Goal: Transaction & Acquisition: Purchase product/service

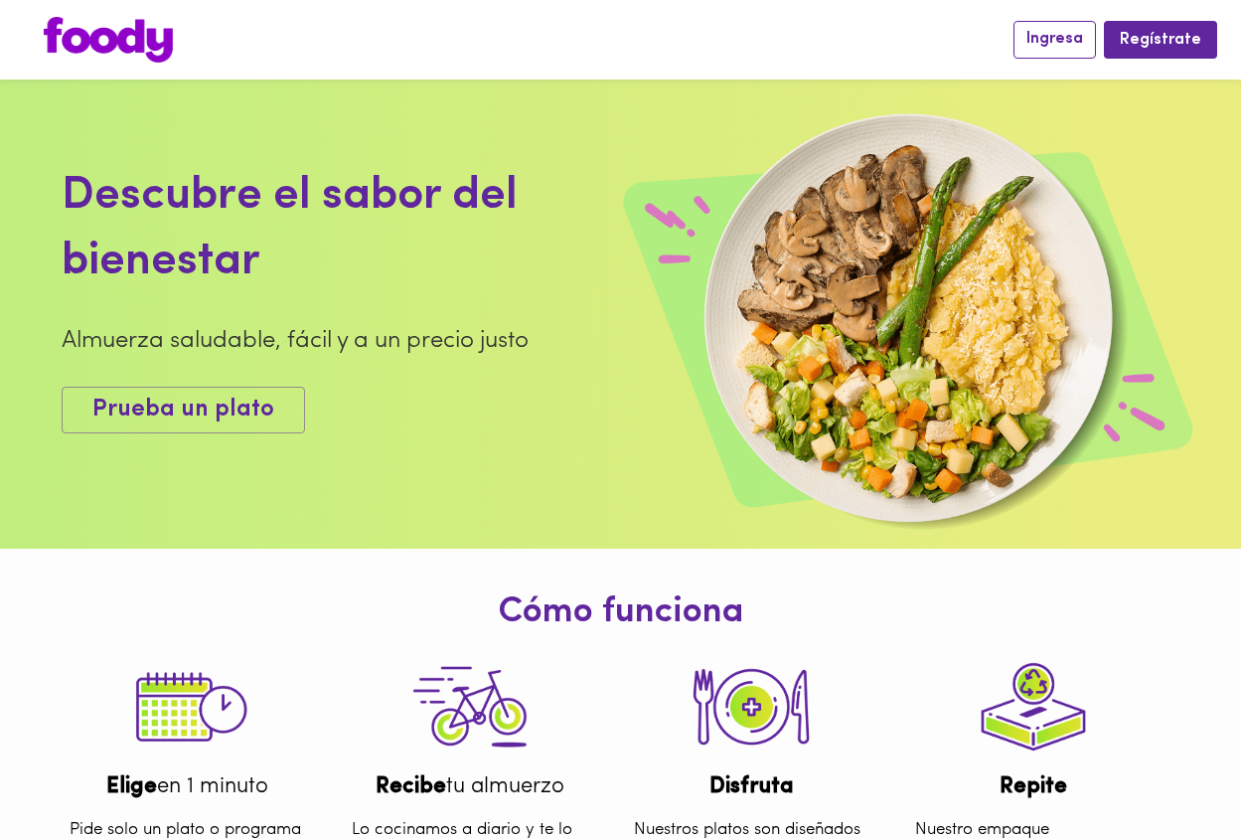
click at [1043, 42] on span "Ingresa" at bounding box center [1054, 39] width 57 height 19
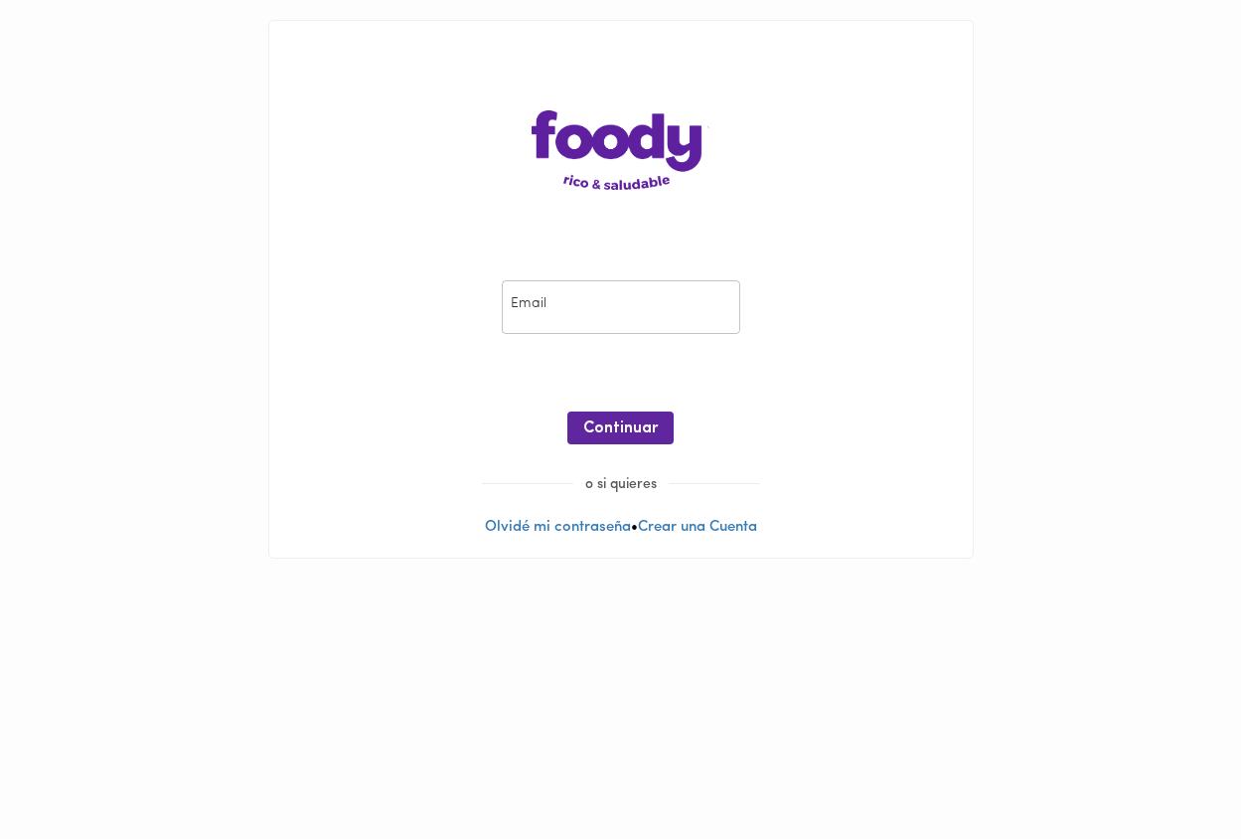
click at [541, 305] on input "email" at bounding box center [621, 307] width 238 height 55
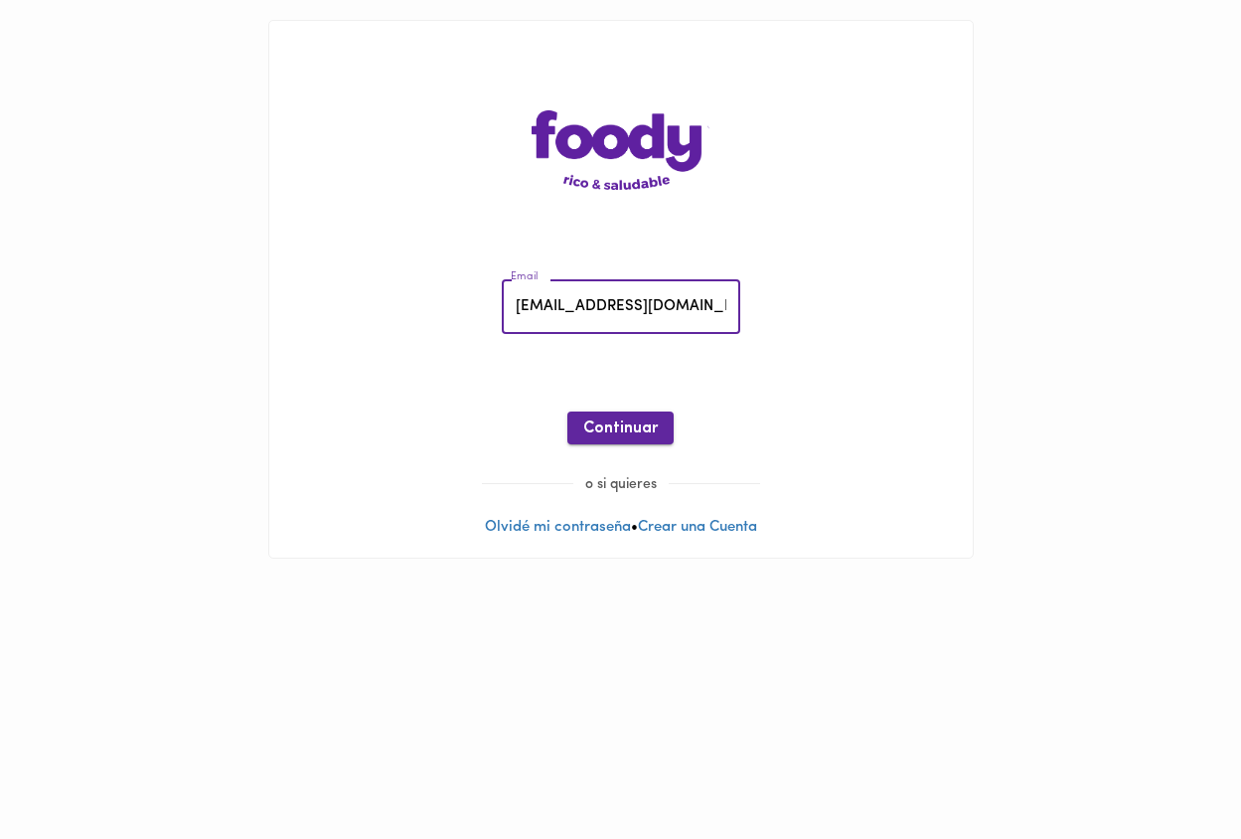
type input "[EMAIL_ADDRESS][DOMAIN_NAME]"
click at [592, 428] on span "Continuar" at bounding box center [620, 428] width 75 height 19
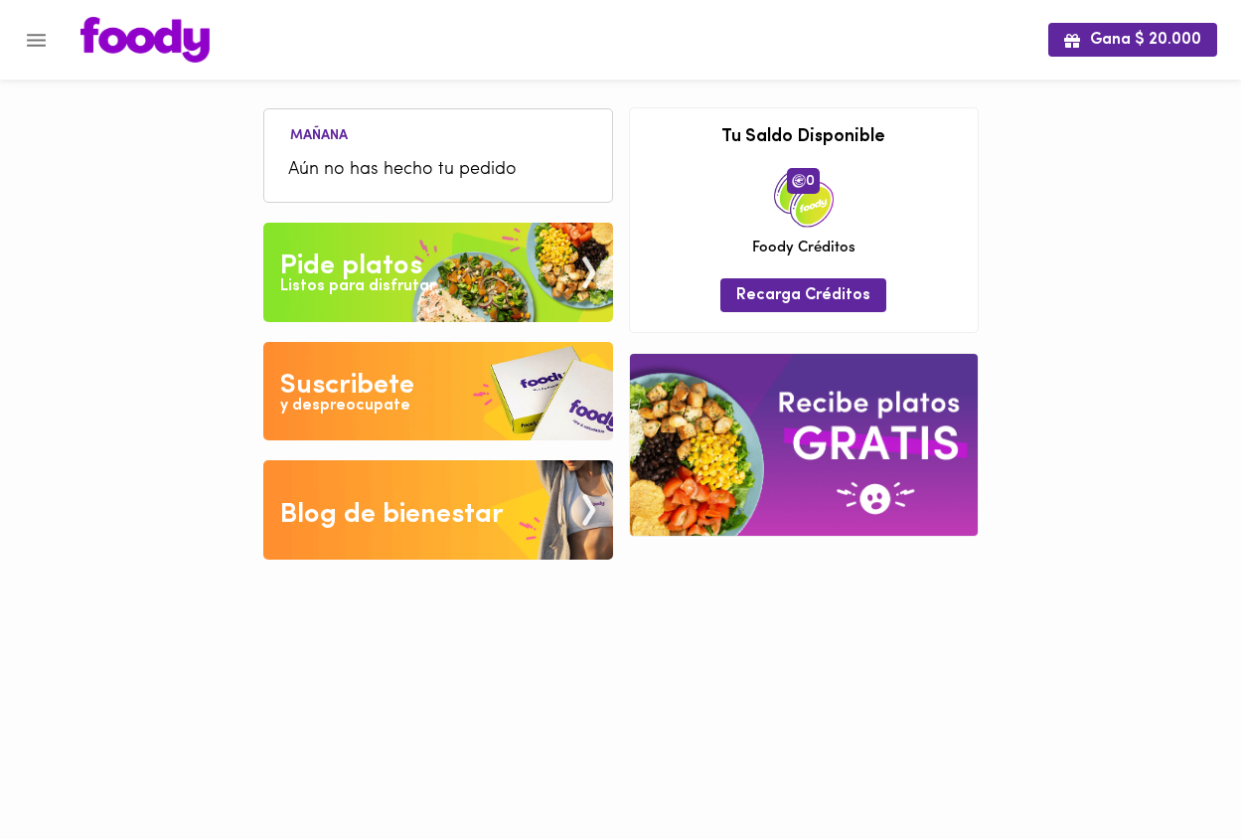
click at [430, 177] on span "Aún no has hecho tu pedido" at bounding box center [438, 170] width 300 height 27
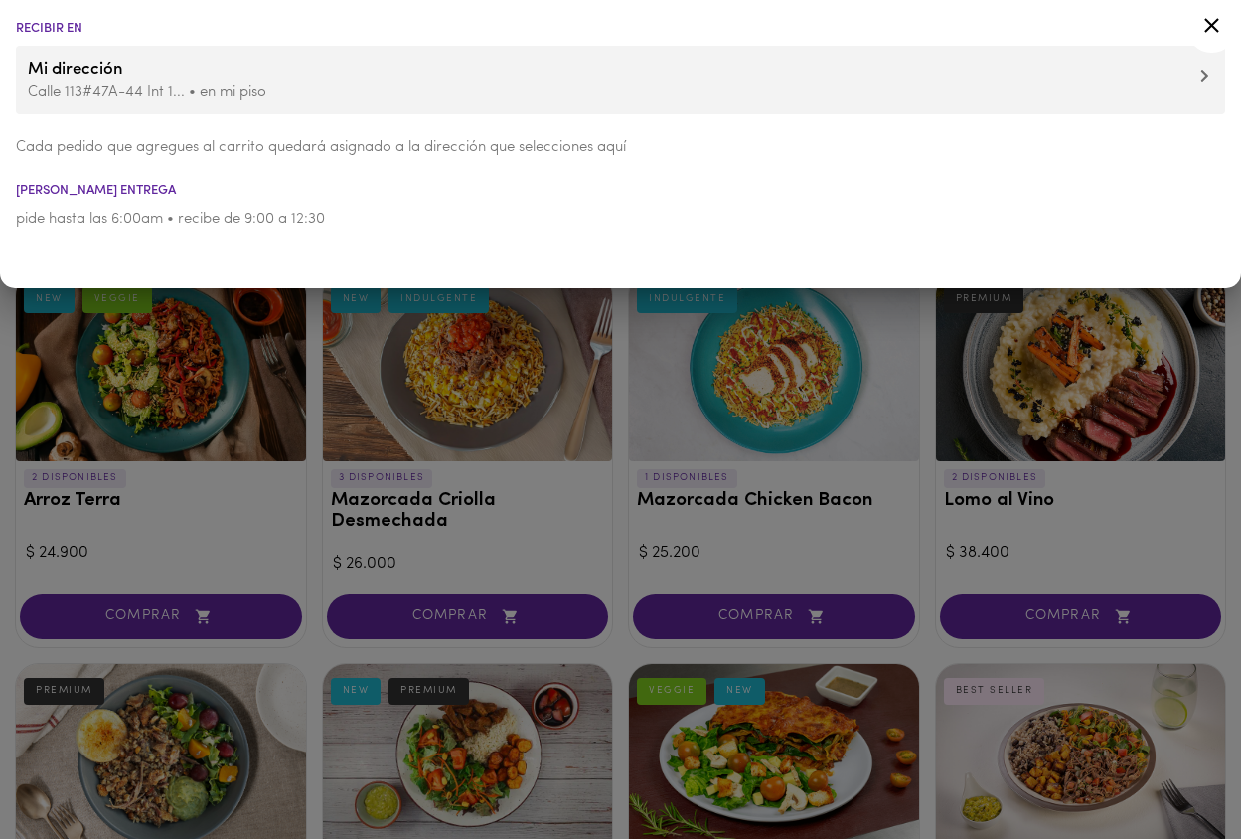
click at [1208, 23] on icon at bounding box center [1211, 25] width 15 height 15
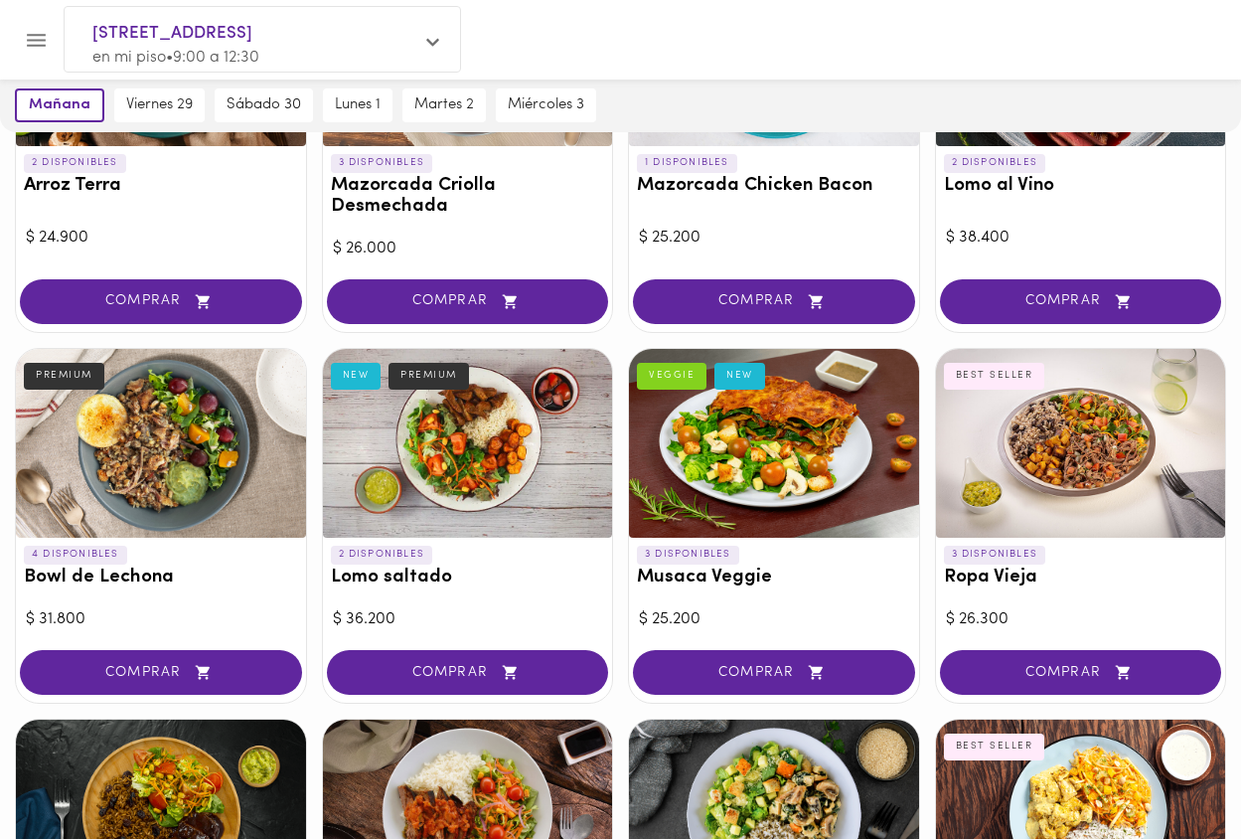
scroll to position [319, 0]
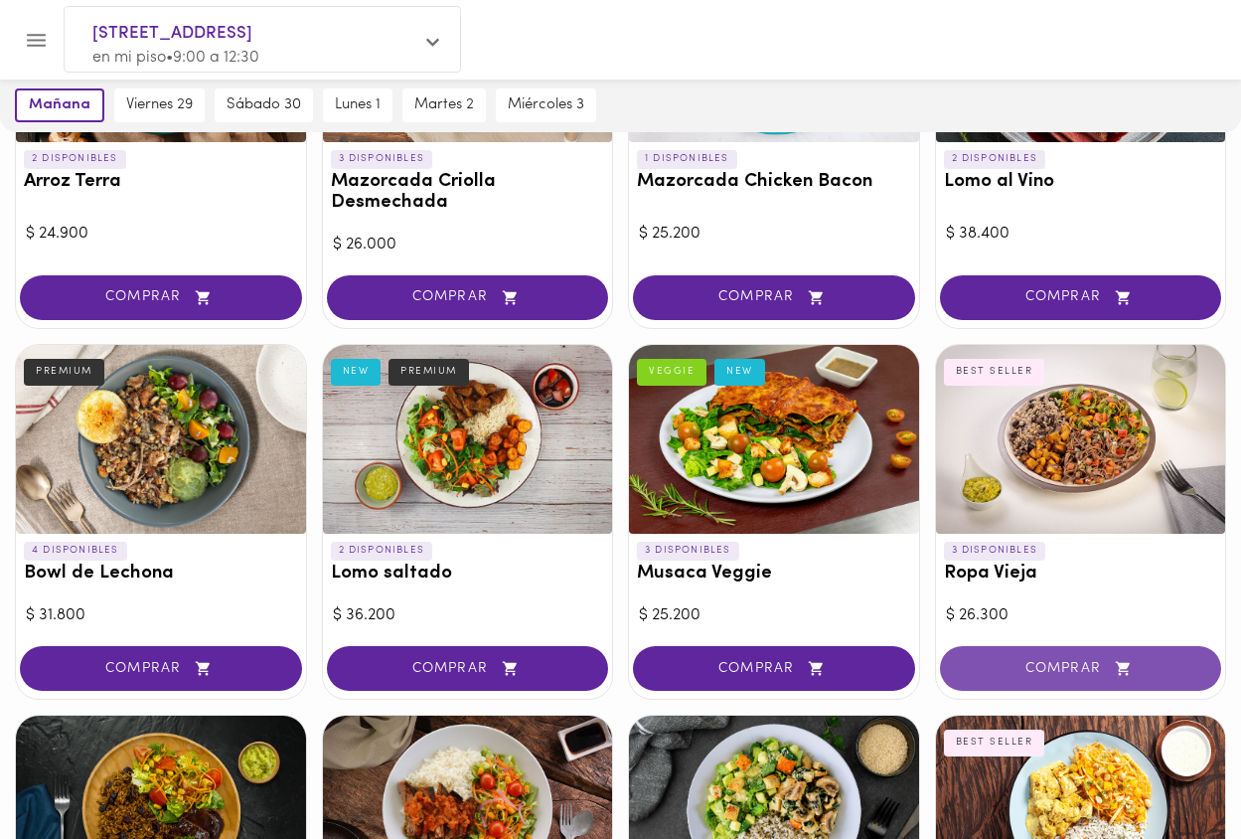
click at [1056, 660] on span "COMPRAR" at bounding box center [1081, 668] width 232 height 17
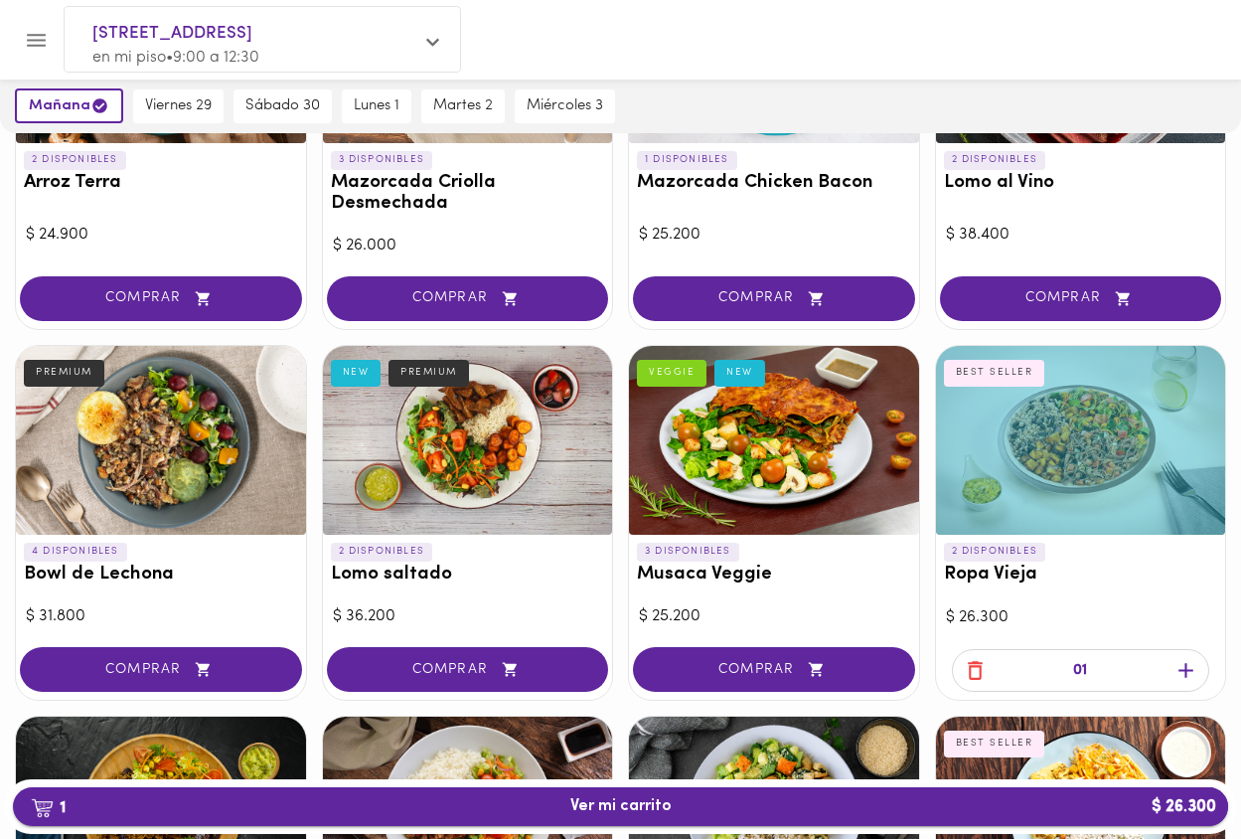
click at [655, 807] on span "1 Ver mi carrito $ 26.300" at bounding box center [620, 806] width 101 height 19
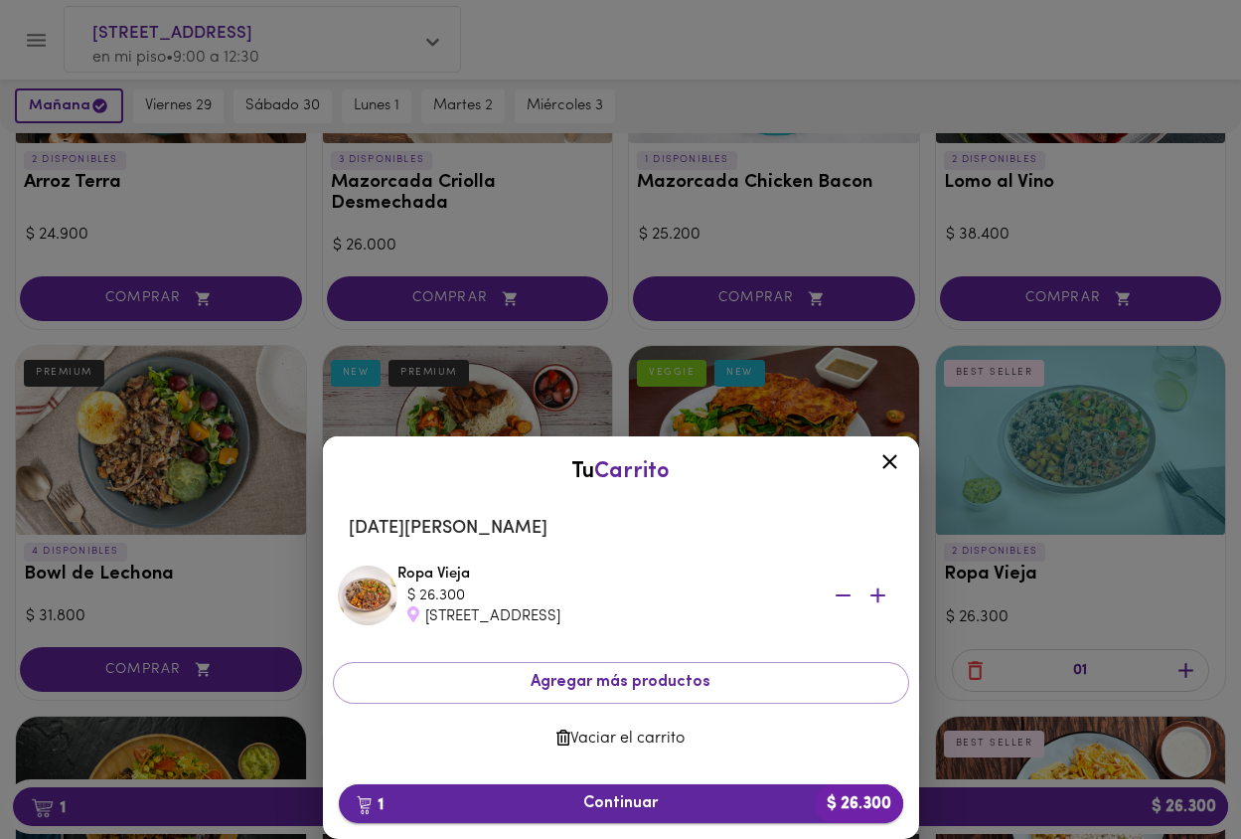
click at [676, 804] on span "1 Continuar $ 26.300" at bounding box center [621, 803] width 533 height 19
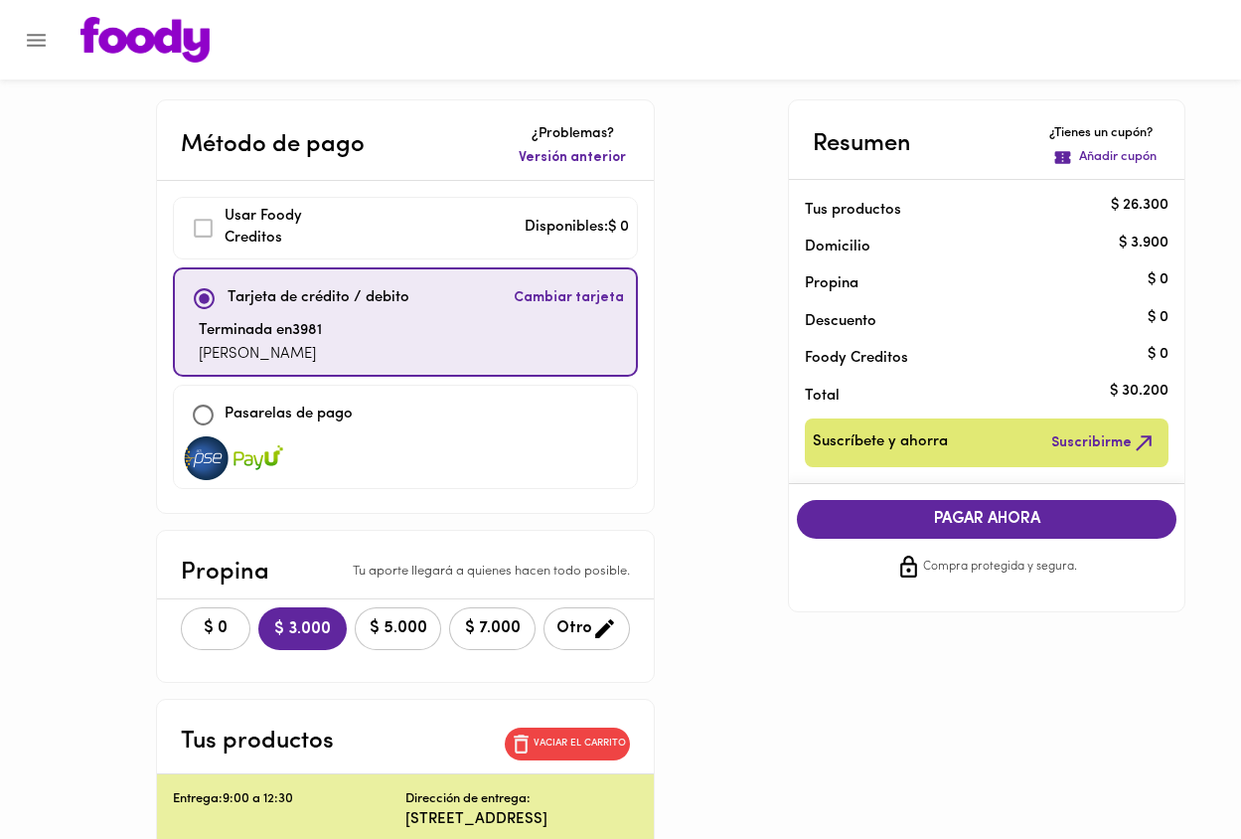
click at [887, 459] on div "Suscríbete y ahorra Suscribirme" at bounding box center [987, 442] width 364 height 49
click at [35, 36] on icon "Menu" at bounding box center [36, 40] width 25 height 25
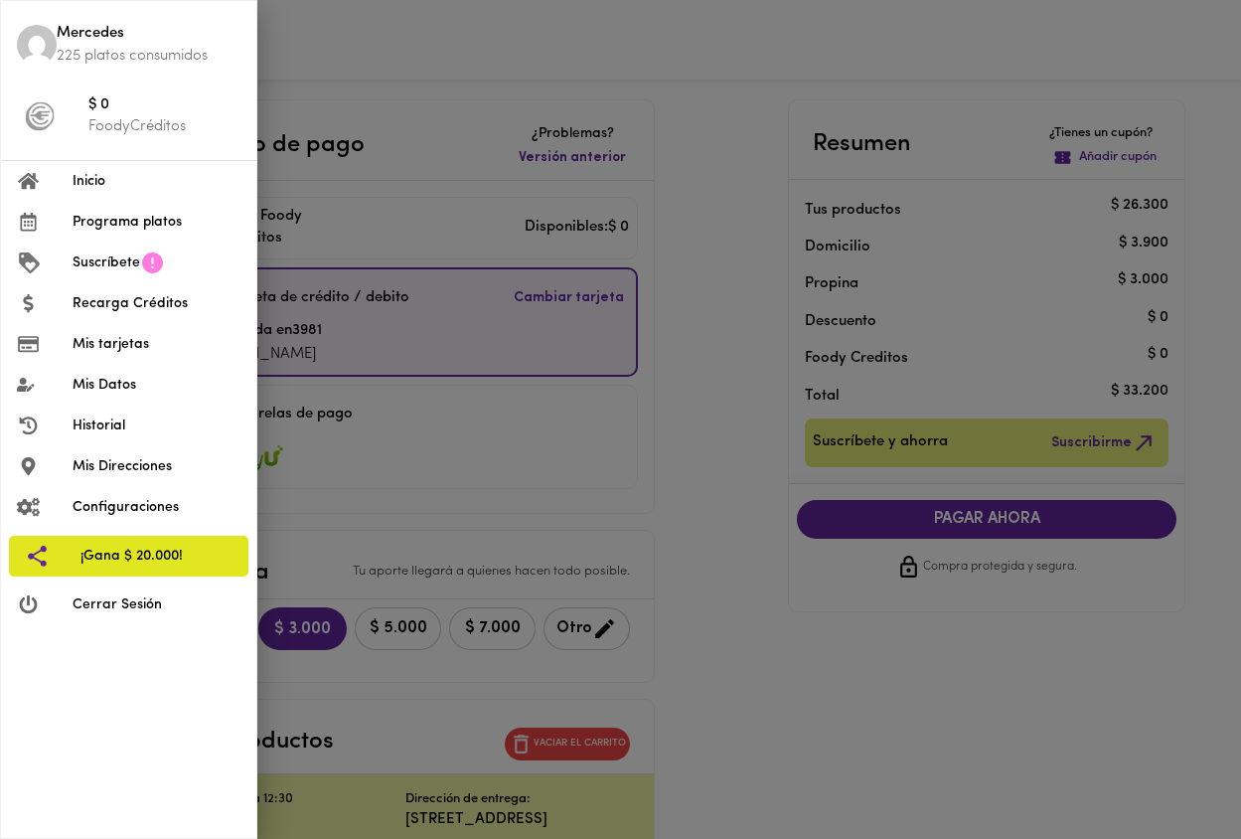
click at [97, 174] on span "Inicio" at bounding box center [157, 181] width 168 height 21
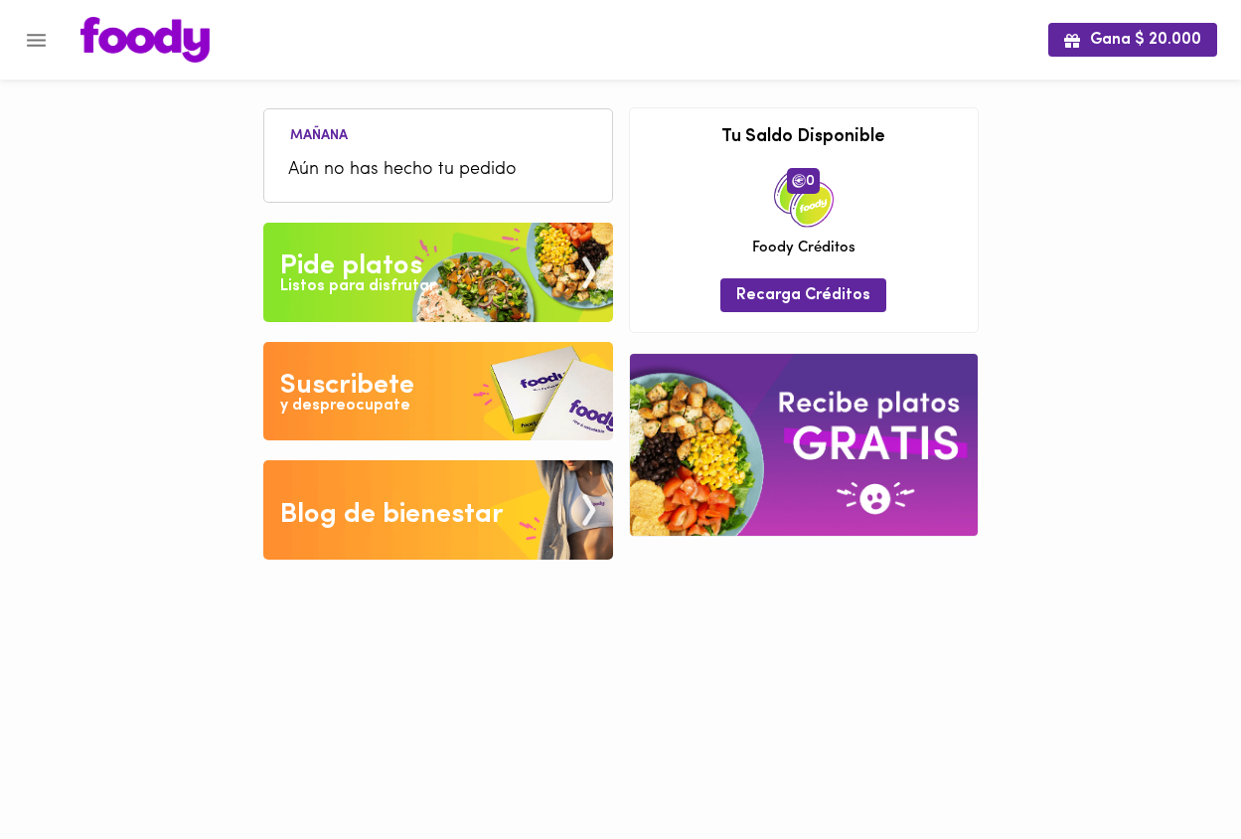
click at [410, 170] on span "Aún no has hecho tu pedido" at bounding box center [438, 170] width 300 height 27
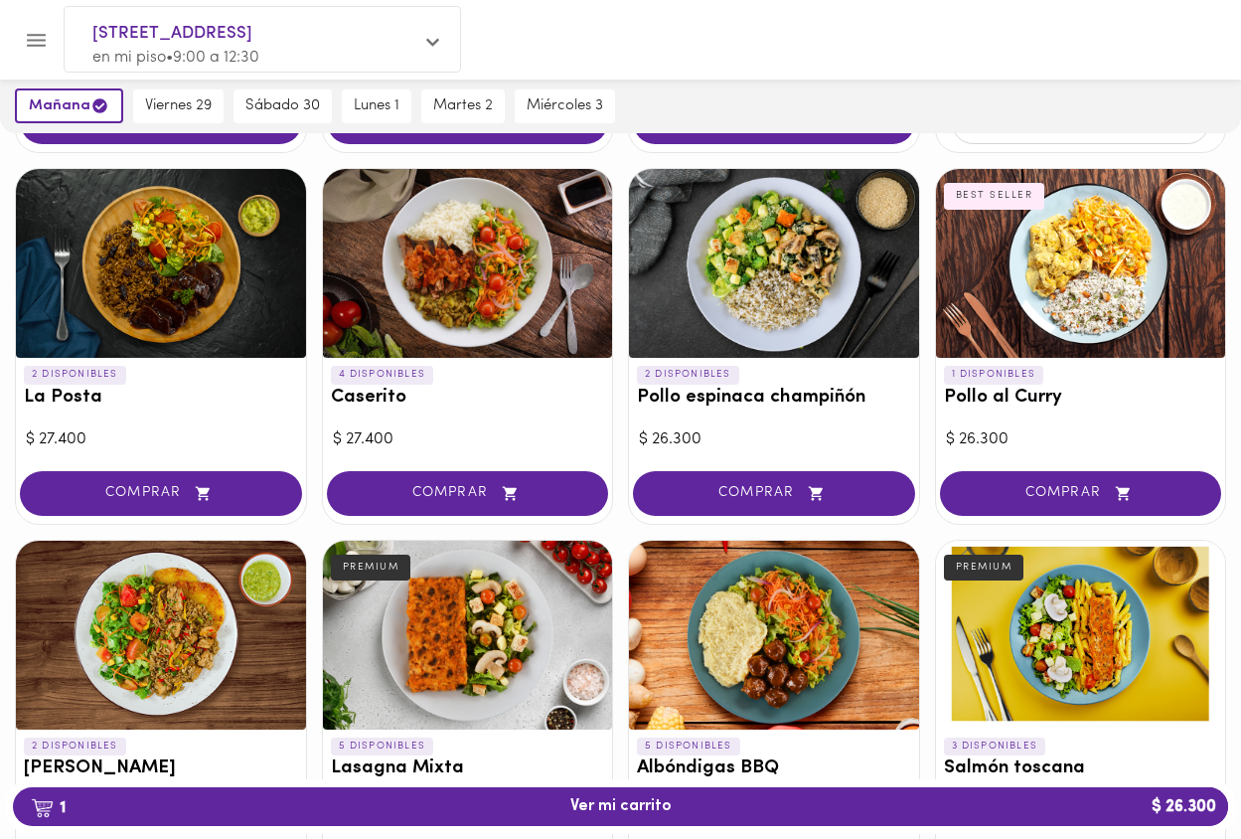
scroll to position [864, 0]
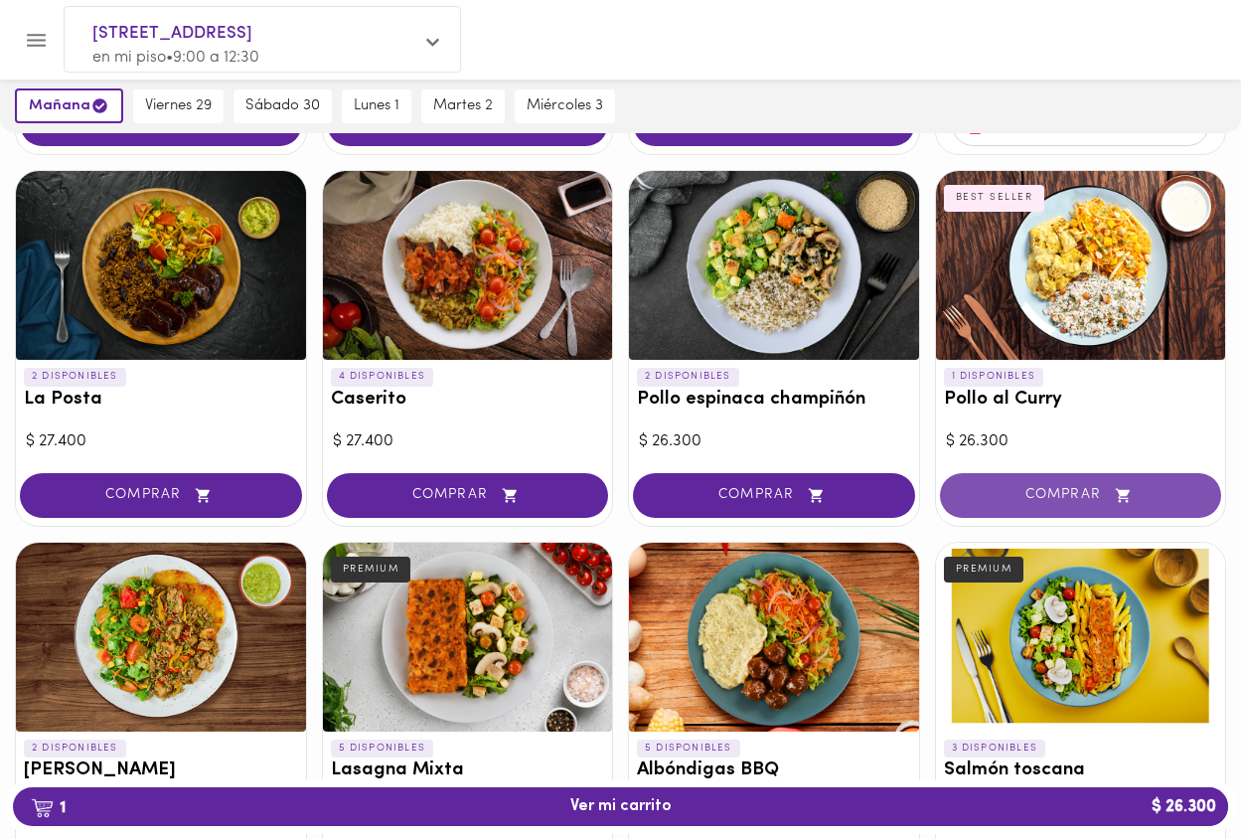
click at [1117, 487] on icon "button" at bounding box center [1123, 495] width 25 height 17
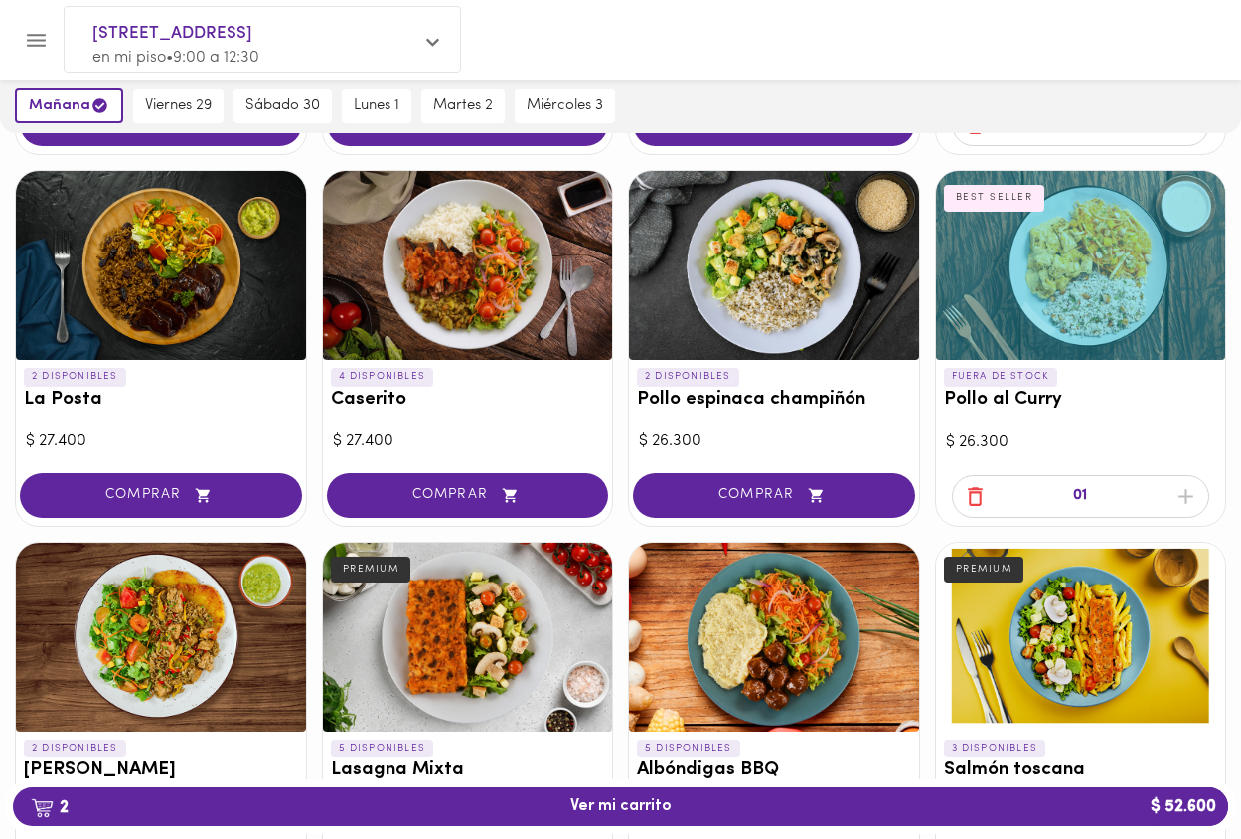
click at [779, 247] on div at bounding box center [774, 265] width 290 height 189
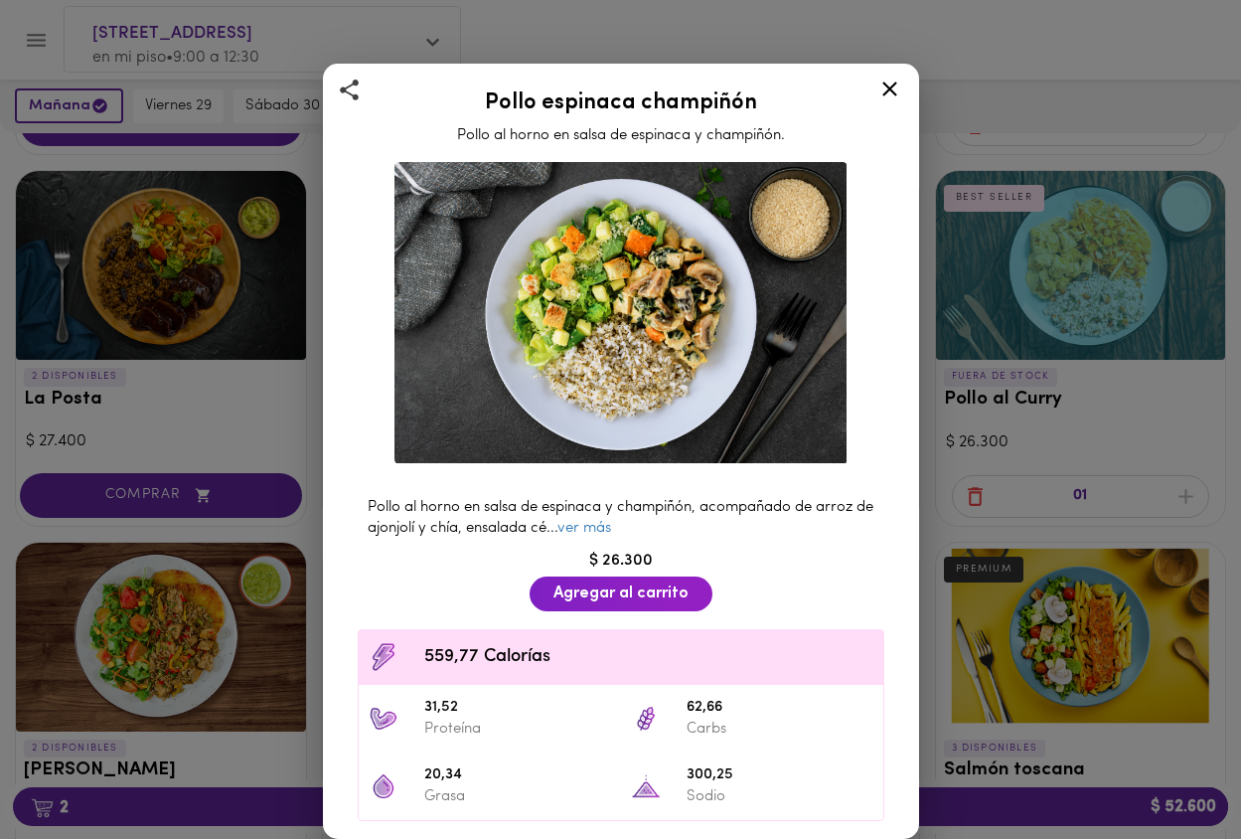
click at [888, 86] on icon at bounding box center [889, 89] width 25 height 25
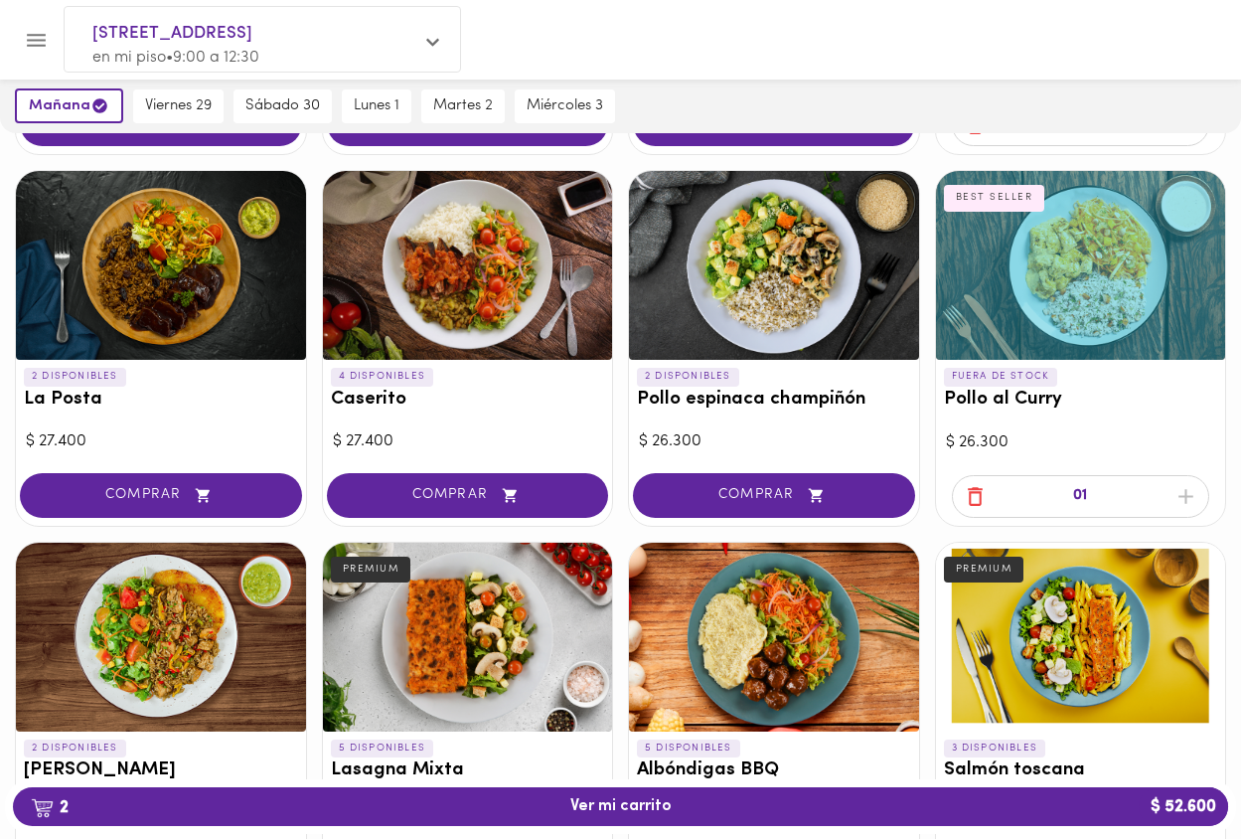
click at [476, 283] on div at bounding box center [468, 265] width 290 height 189
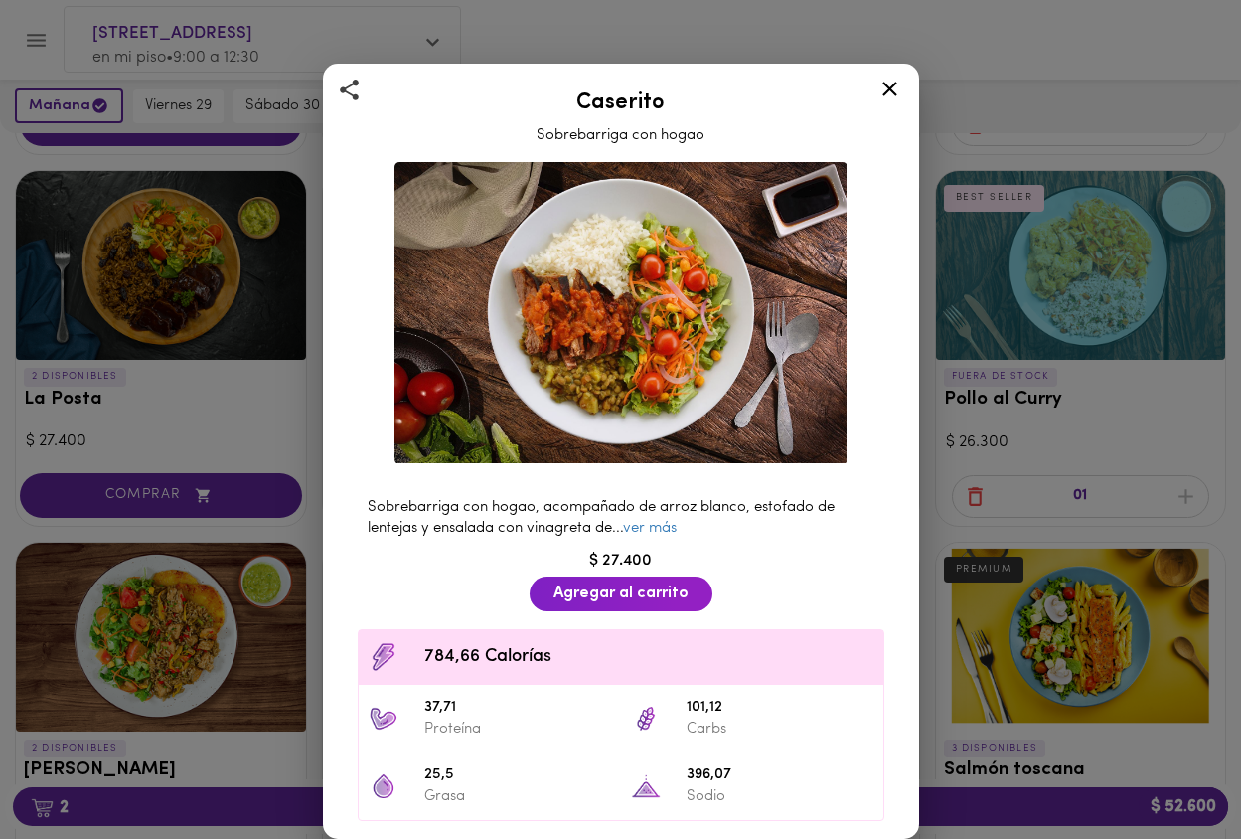
click at [884, 84] on icon at bounding box center [889, 88] width 15 height 15
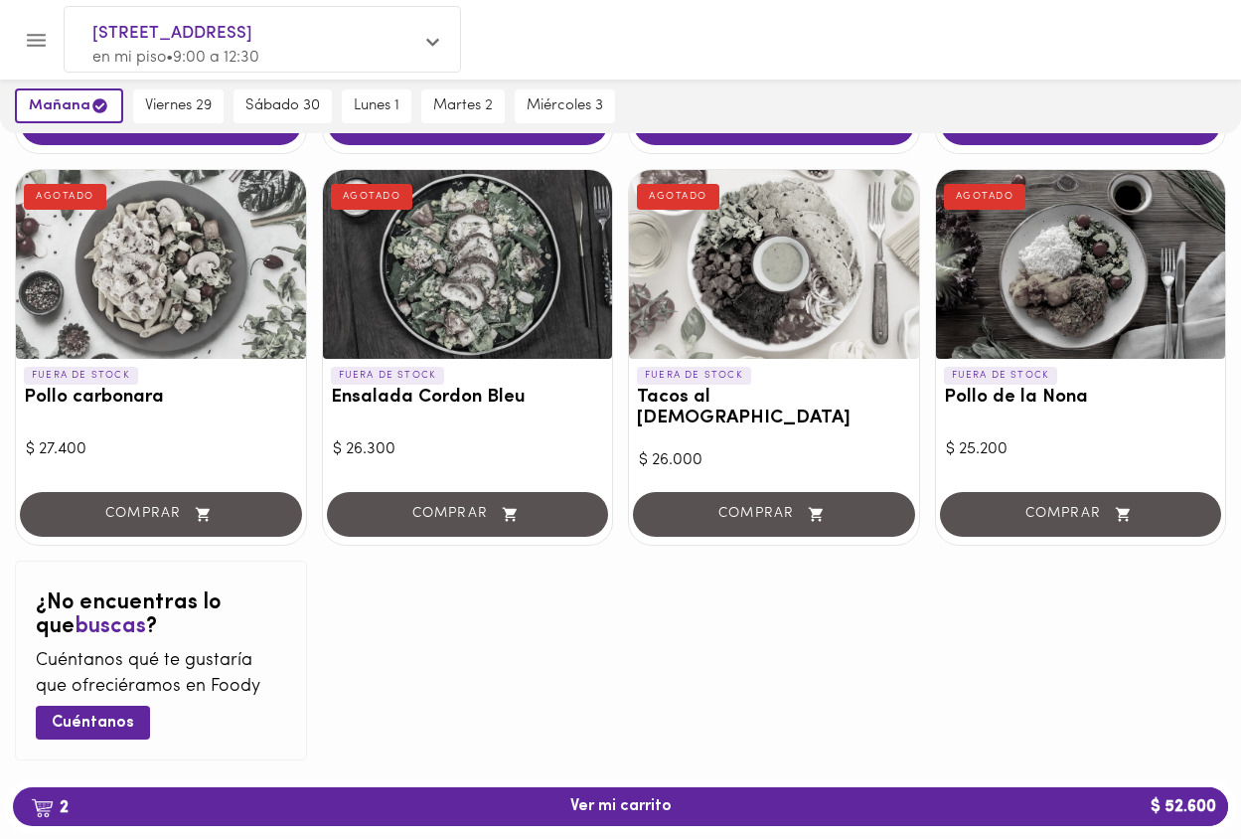
scroll to position [1977, 0]
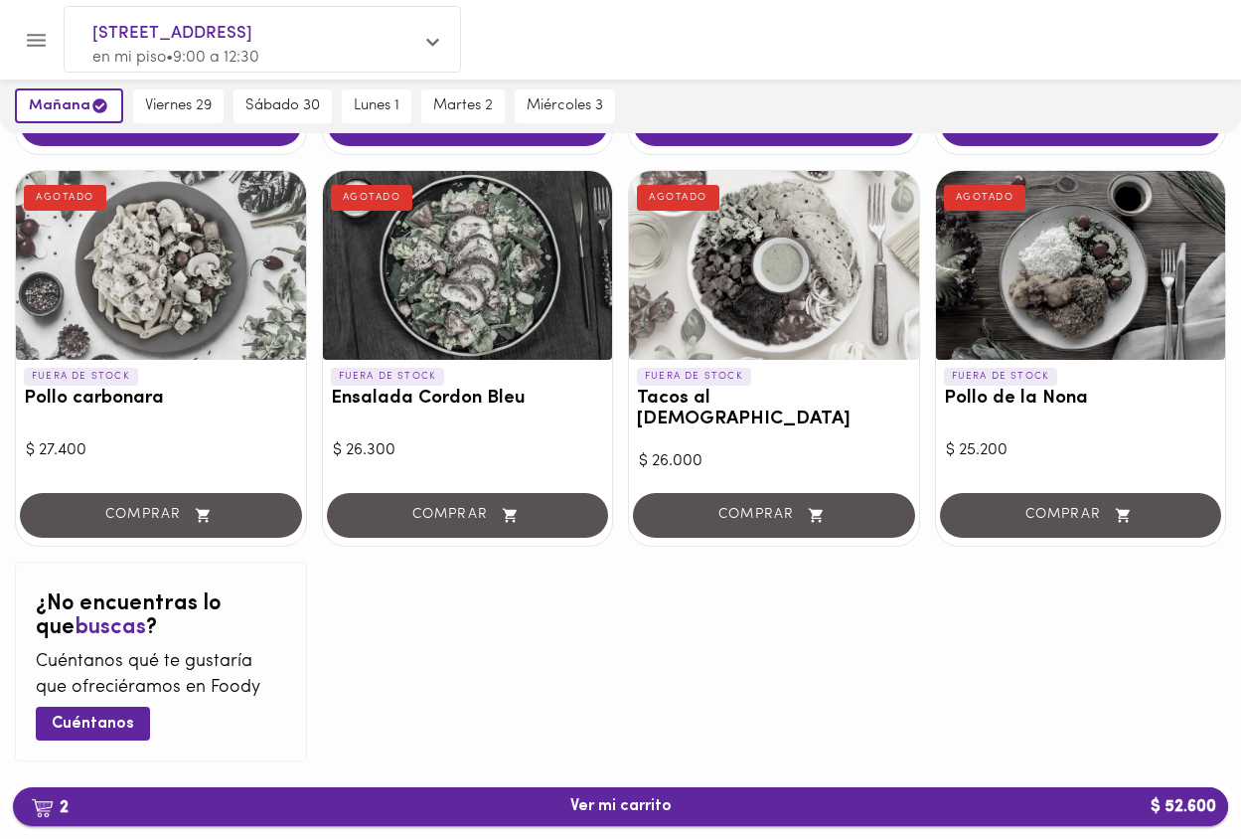
click at [699, 809] on span "2 Ver mi carrito $ 52.600" at bounding box center [620, 806] width 1183 height 19
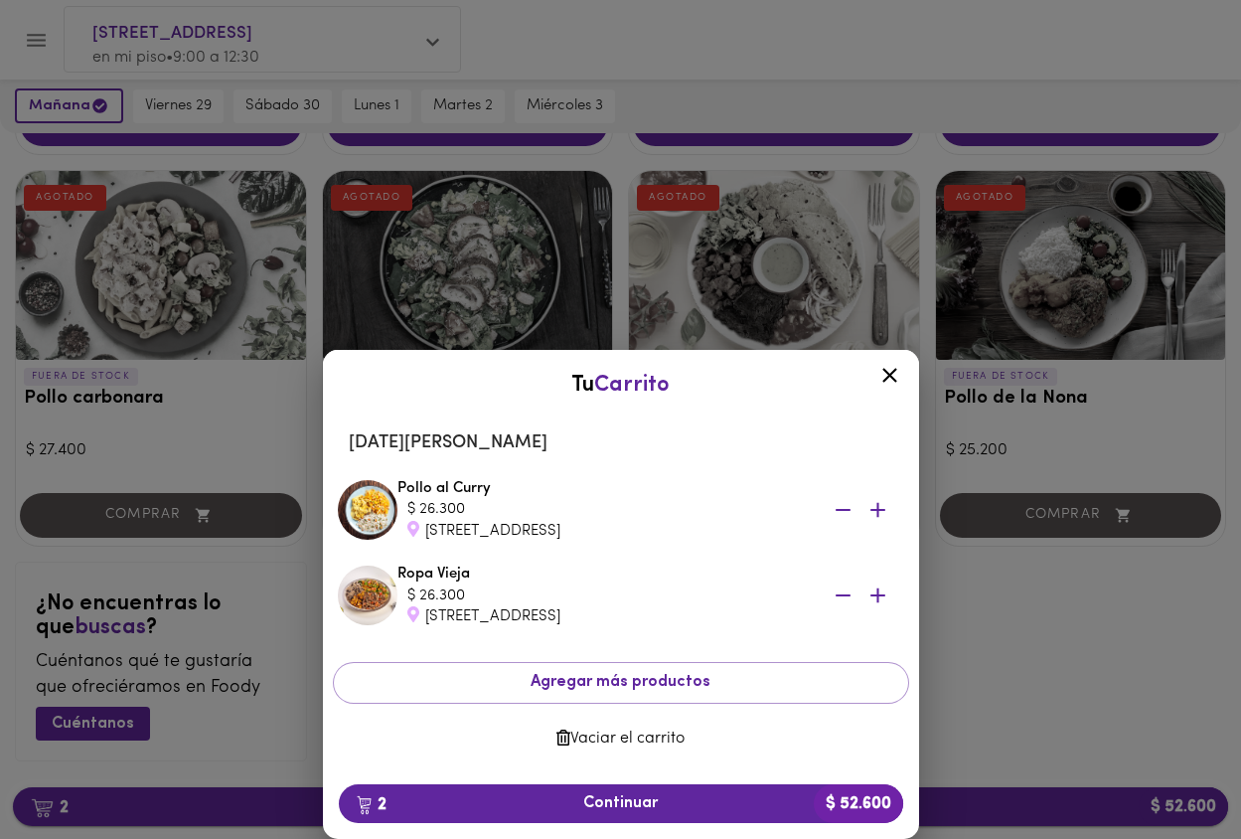
click at [699, 809] on span "2 Continuar $ 52.600" at bounding box center [621, 803] width 533 height 19
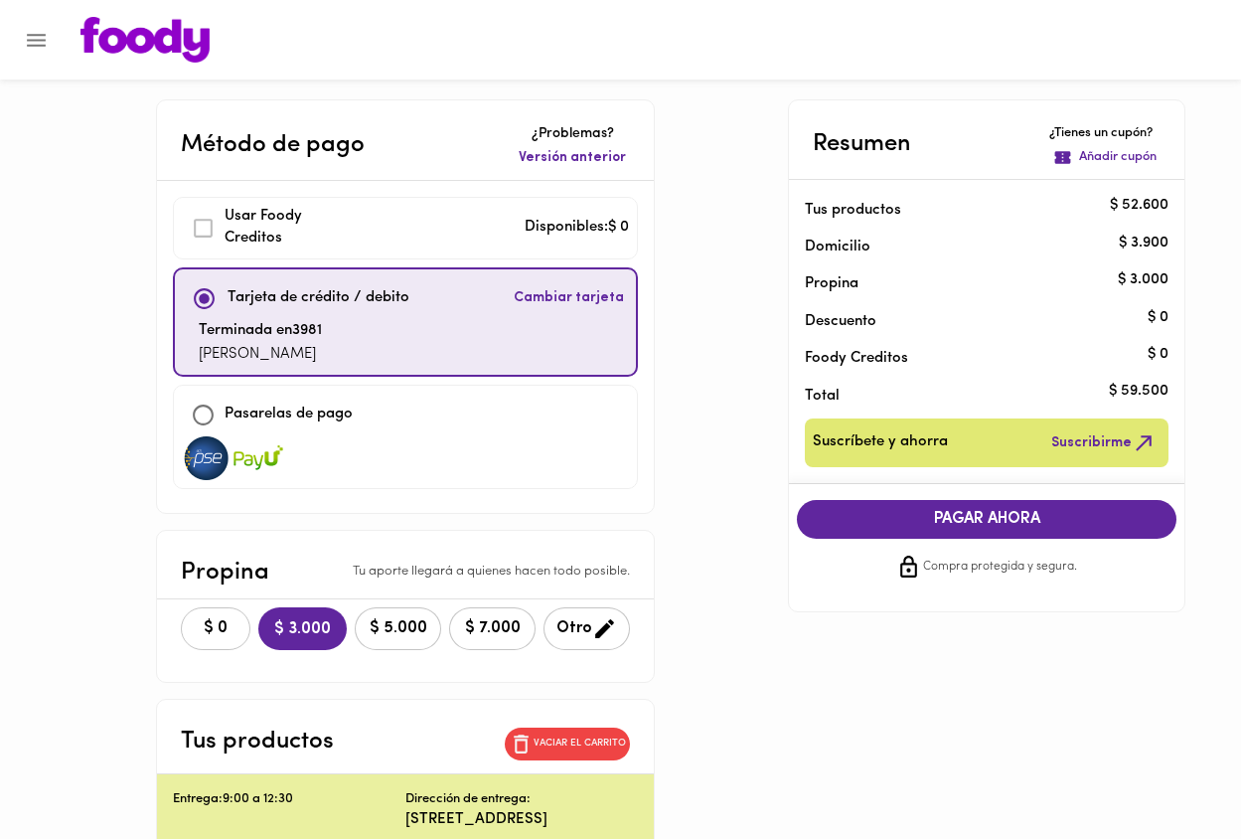
click at [217, 632] on span "$ 0" at bounding box center [216, 628] width 44 height 19
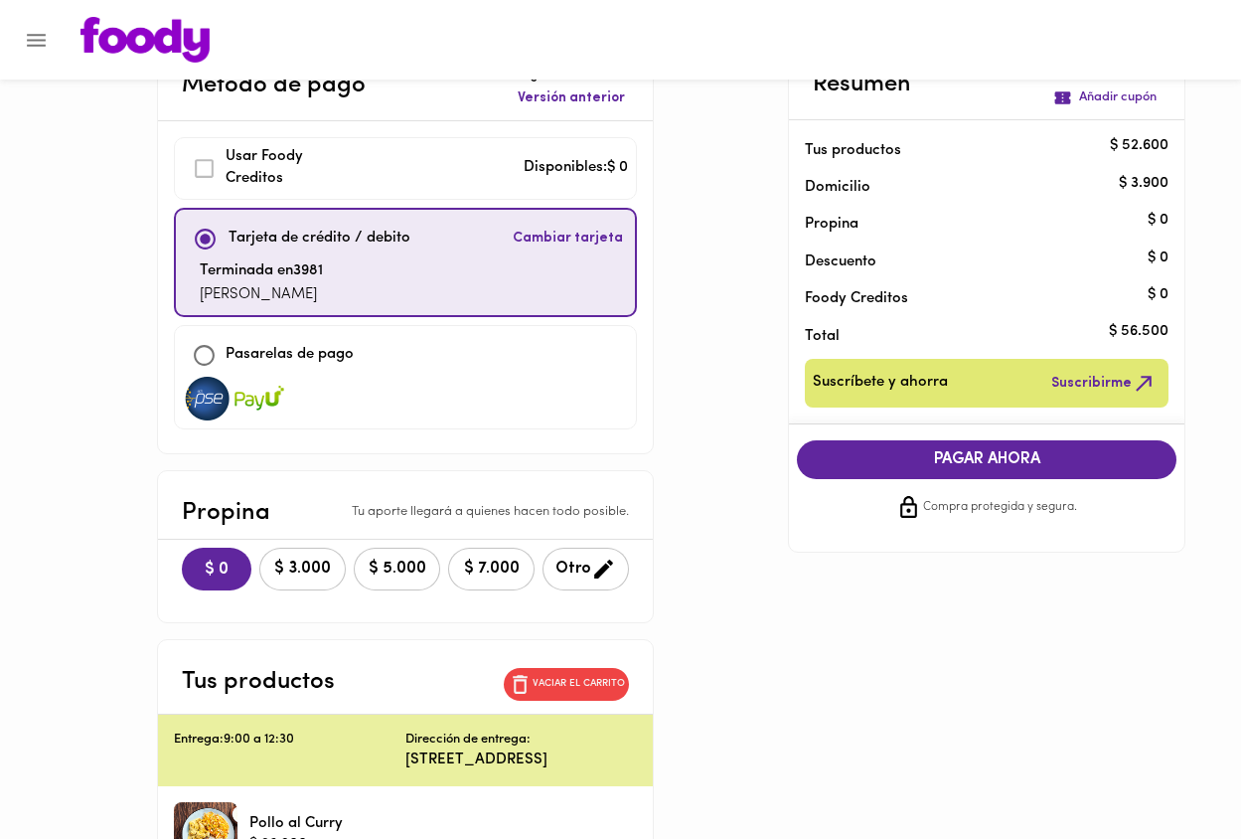
scroll to position [64, 0]
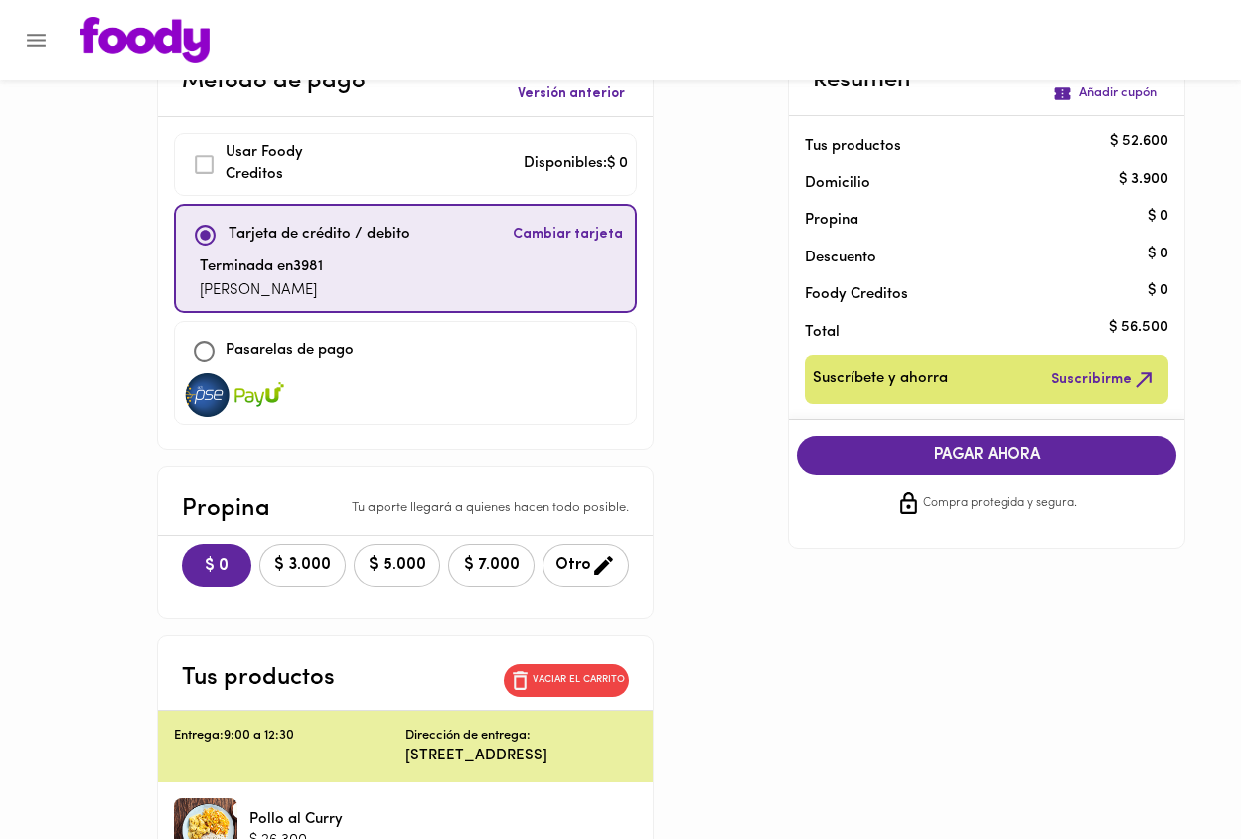
click at [1001, 457] on span "PAGAR AHORA" at bounding box center [987, 455] width 340 height 19
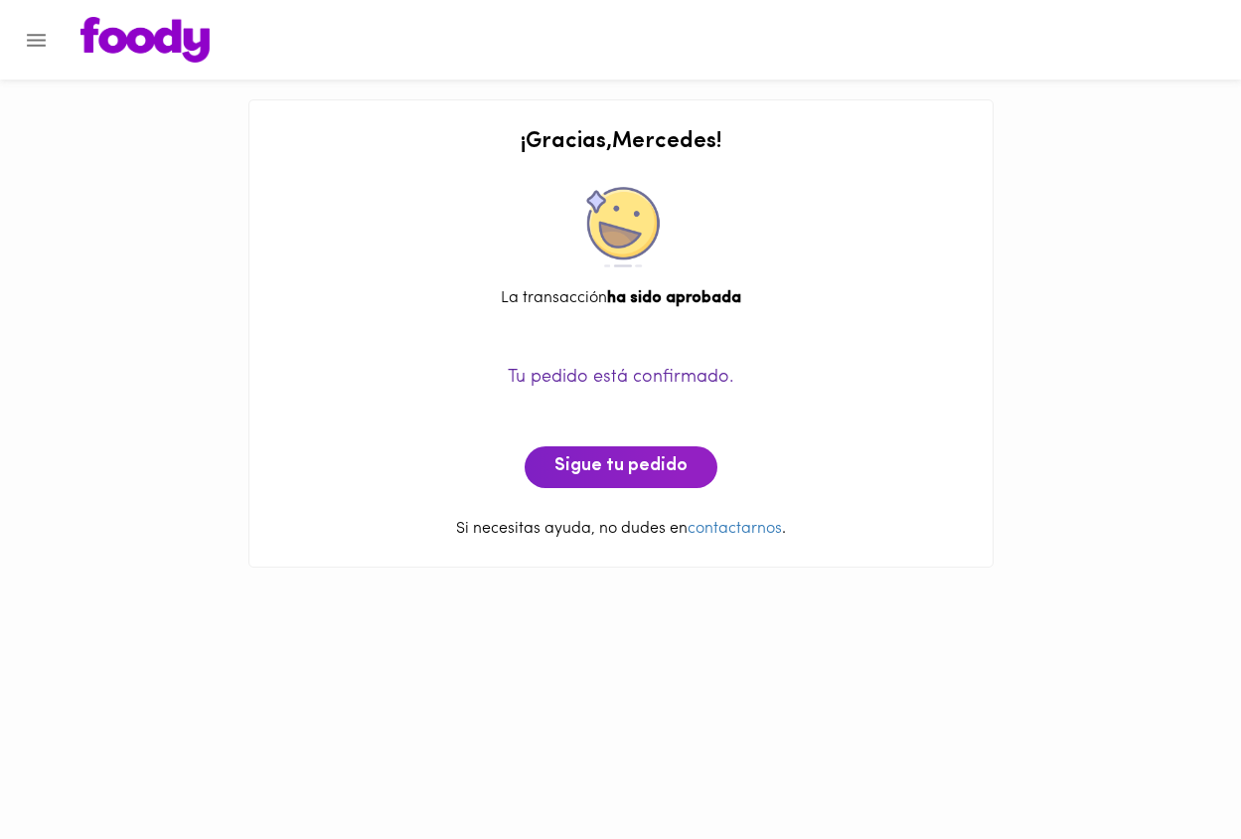
click at [34, 36] on icon "Menu" at bounding box center [36, 40] width 25 height 25
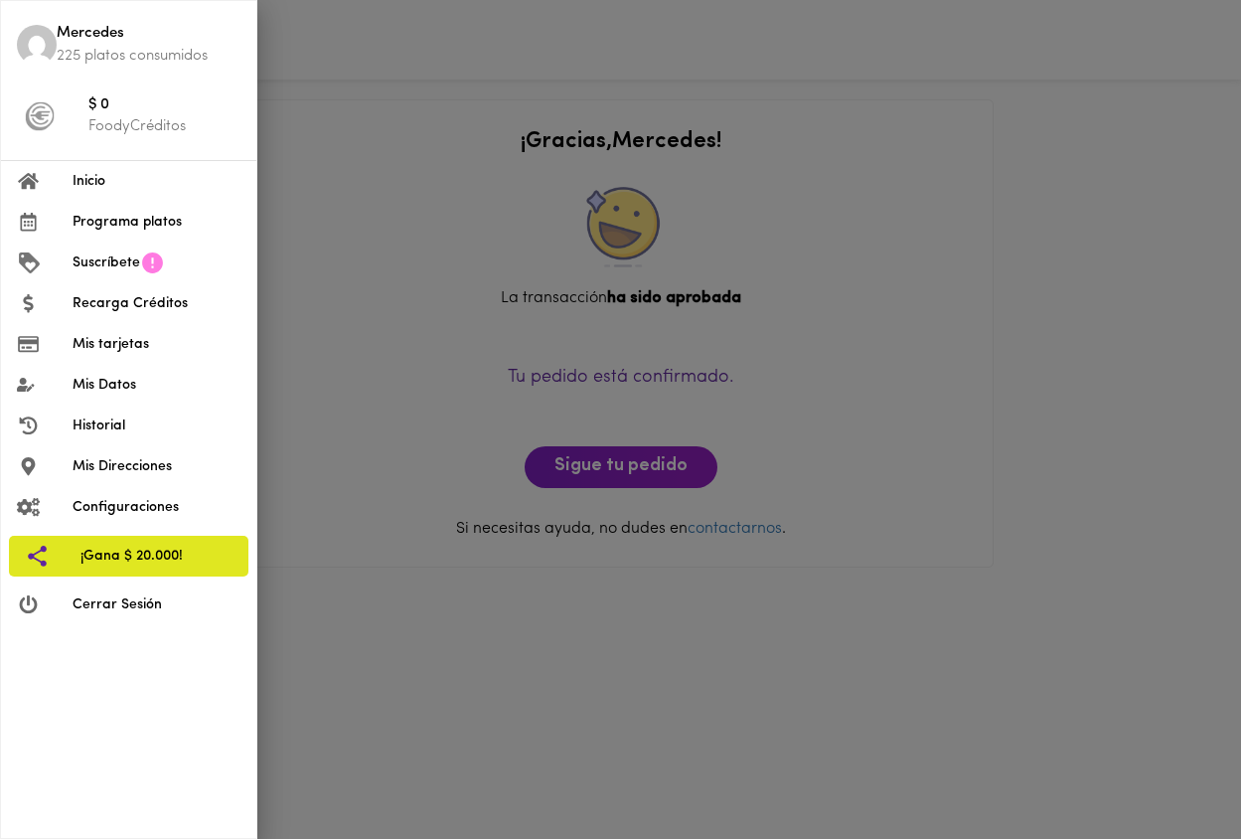
click at [140, 605] on span "Cerrar Sesión" at bounding box center [157, 604] width 168 height 21
